Goal: Transaction & Acquisition: Purchase product/service

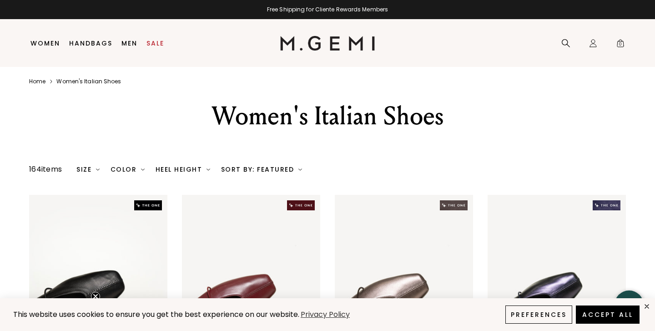
click at [206, 171] on img at bounding box center [208, 169] width 4 height 4
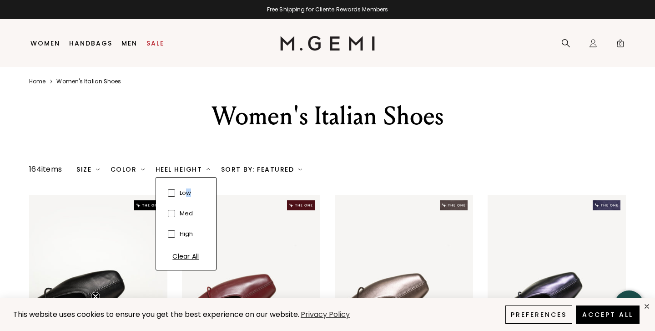
click at [184, 198] on div "low" at bounding box center [184, 193] width 18 height 16
checkbox input "true"
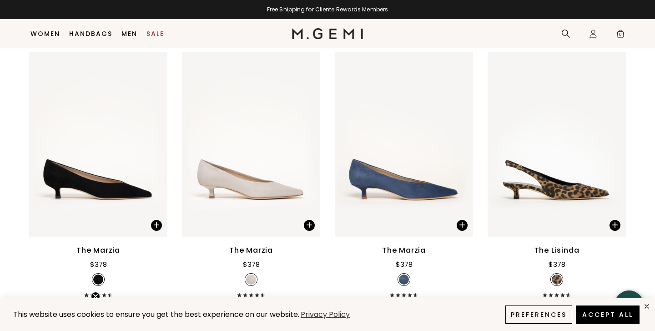
scroll to position [418, 0]
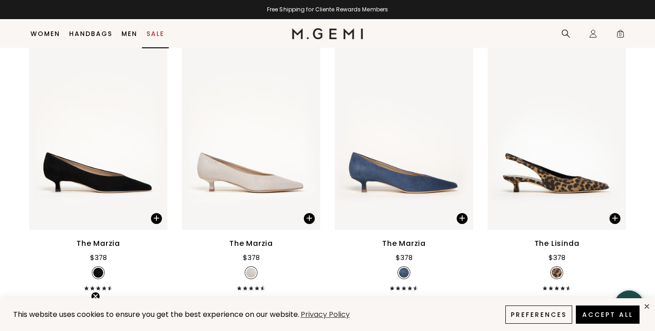
click at [152, 35] on link "Sale" at bounding box center [155, 33] width 18 height 7
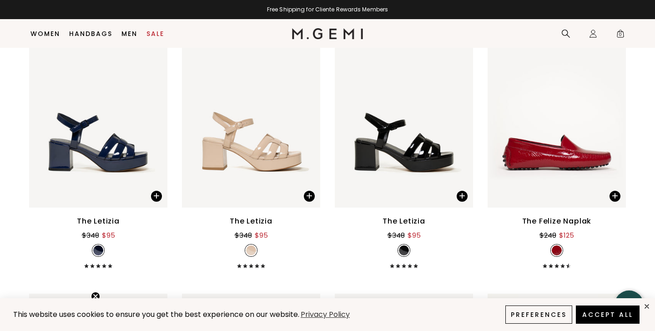
scroll to position [3351, 0]
